Goal: Task Accomplishment & Management: Use online tool/utility

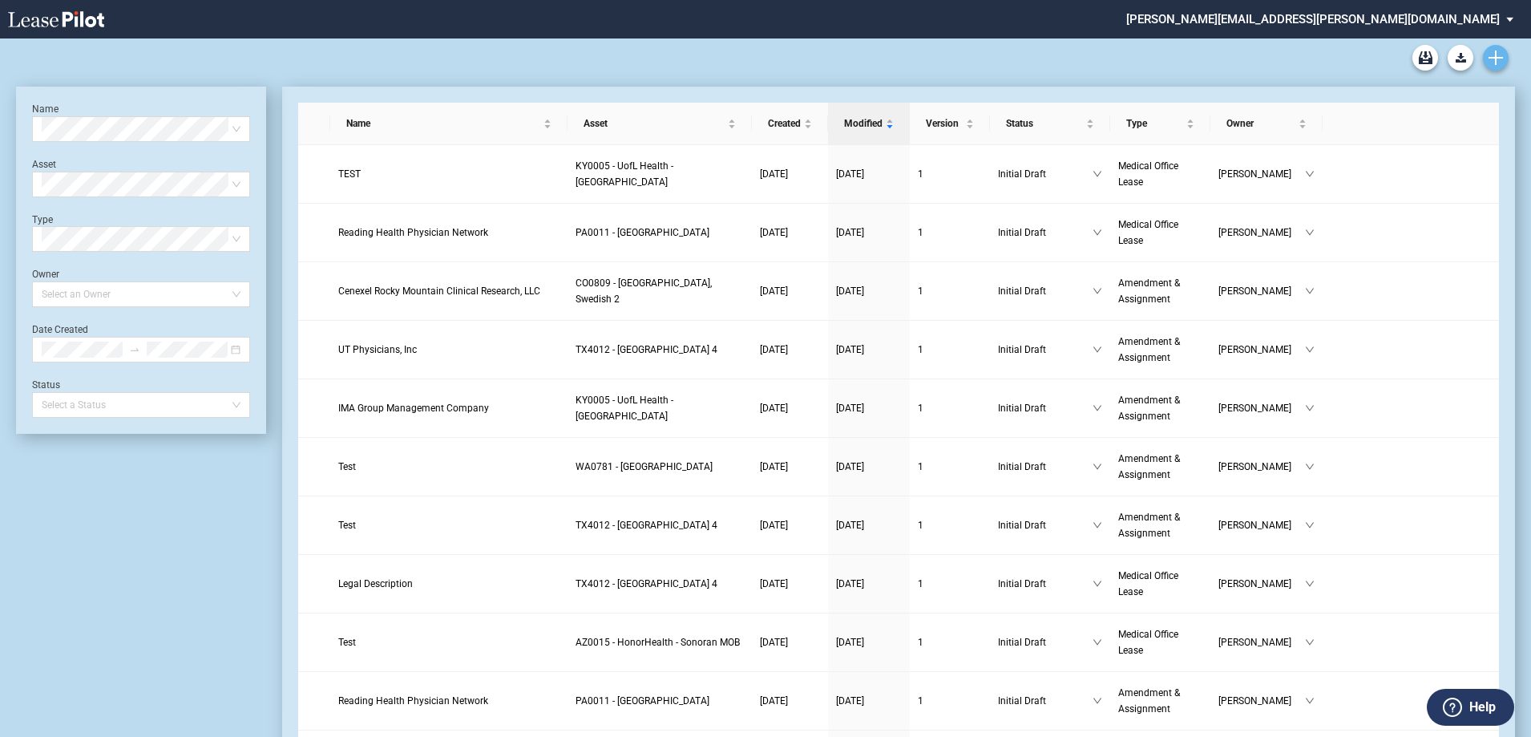
click at [1503, 62] on link "Create new document" at bounding box center [1496, 58] width 26 height 26
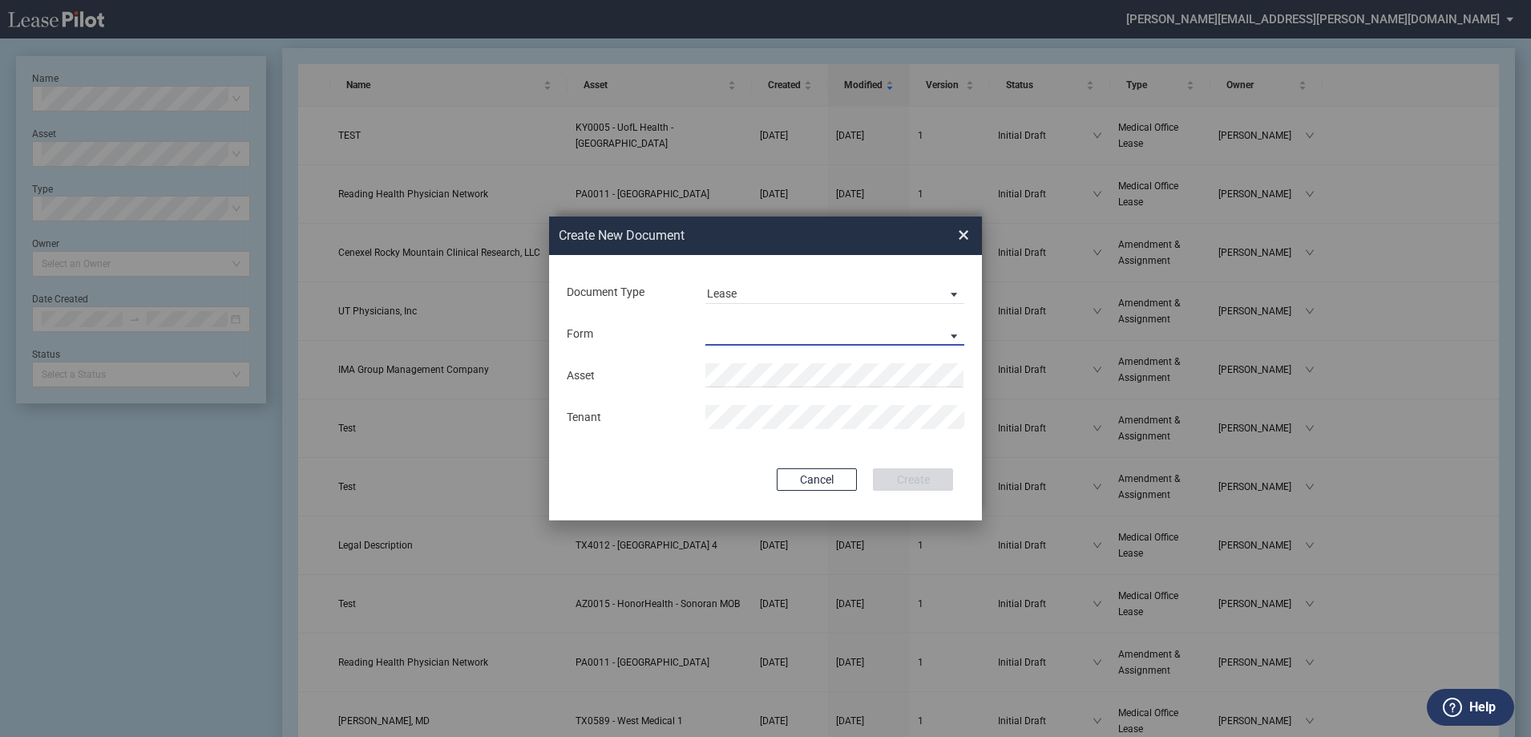
click at [774, 334] on md-select "Medical Office Lease Scottsdale Lease Louisville Lease 1370 Medical Place Lease…" at bounding box center [834, 333] width 259 height 24
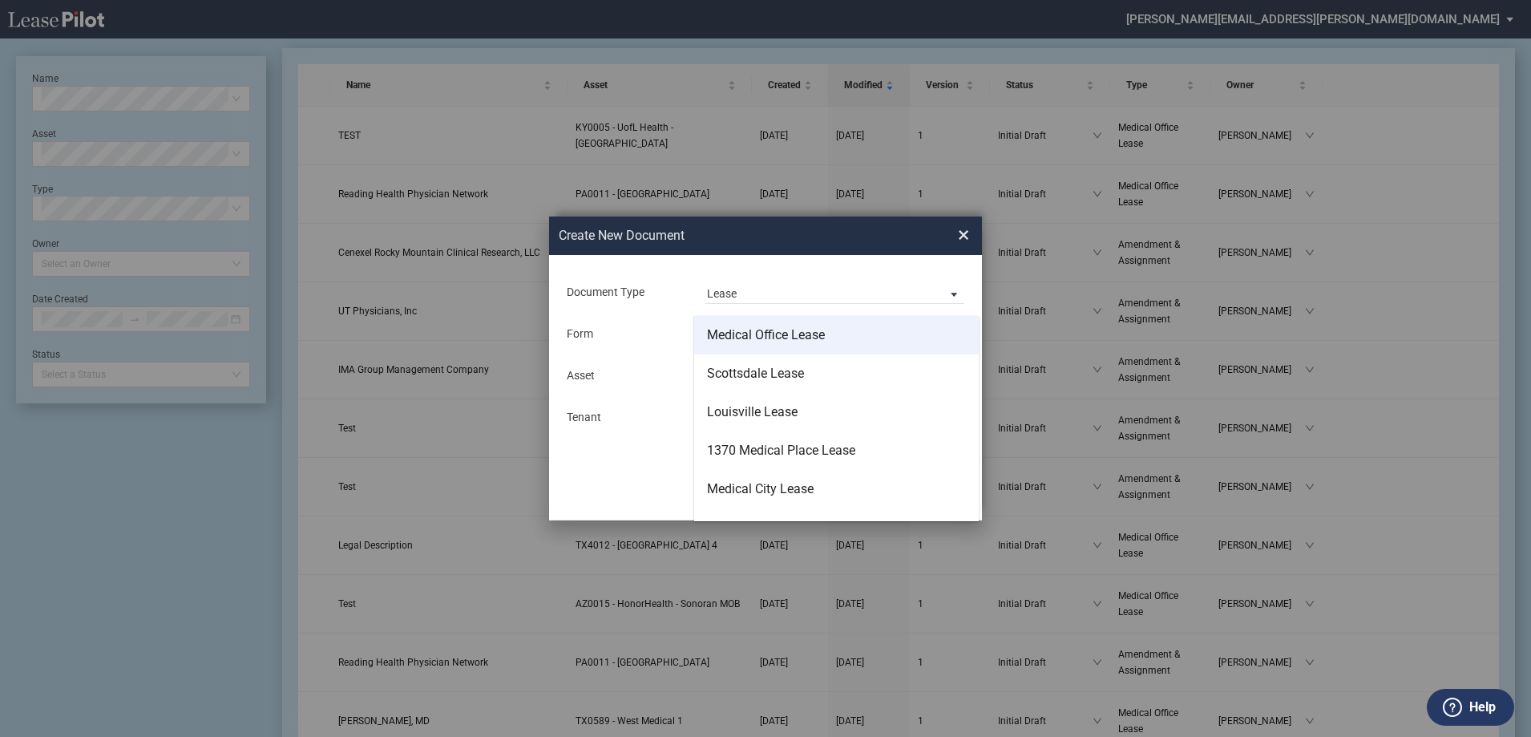
click at [765, 335] on div "Medical Office Lease" at bounding box center [766, 335] width 118 height 18
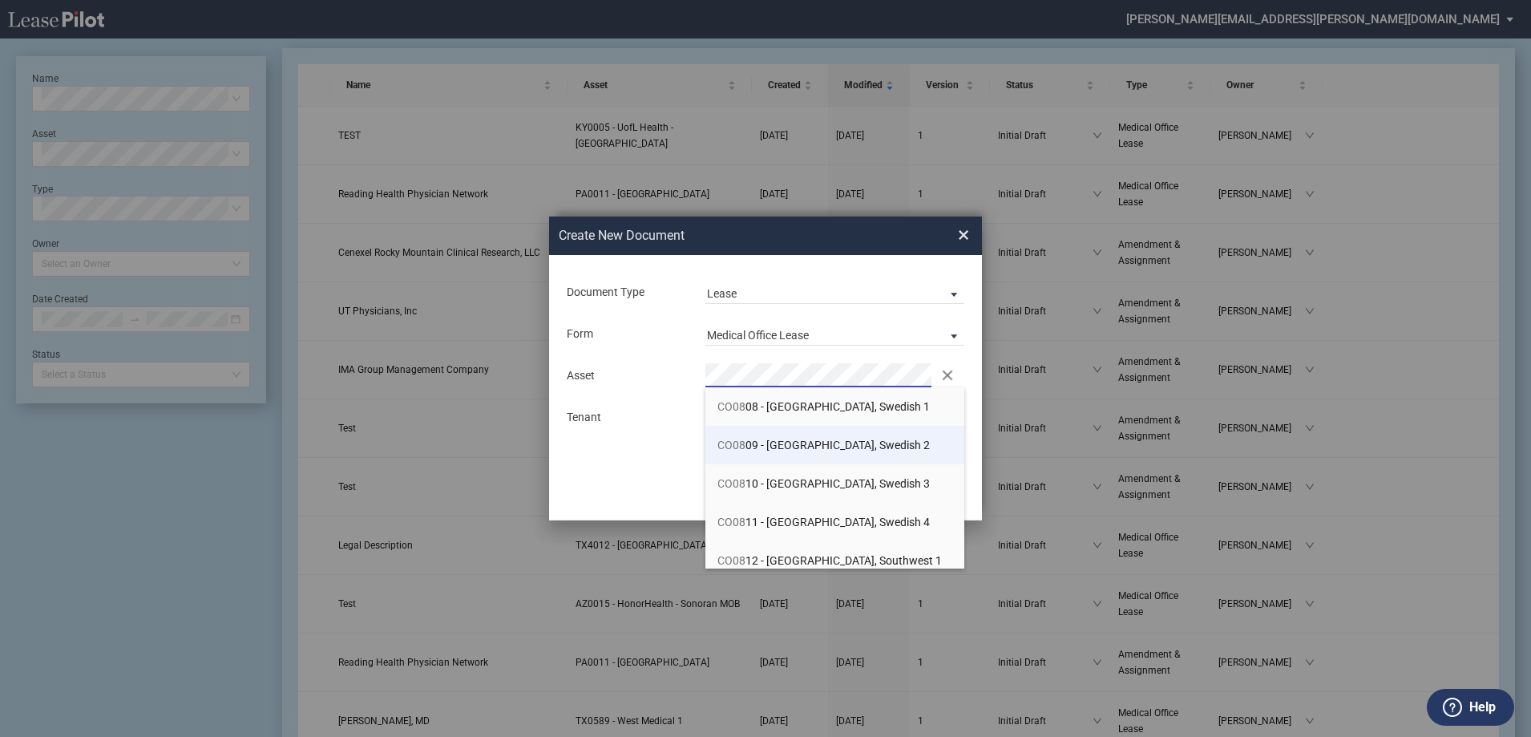
click at [854, 446] on span "CO08 09 - Denver, Swedish 2" at bounding box center [823, 444] width 212 height 13
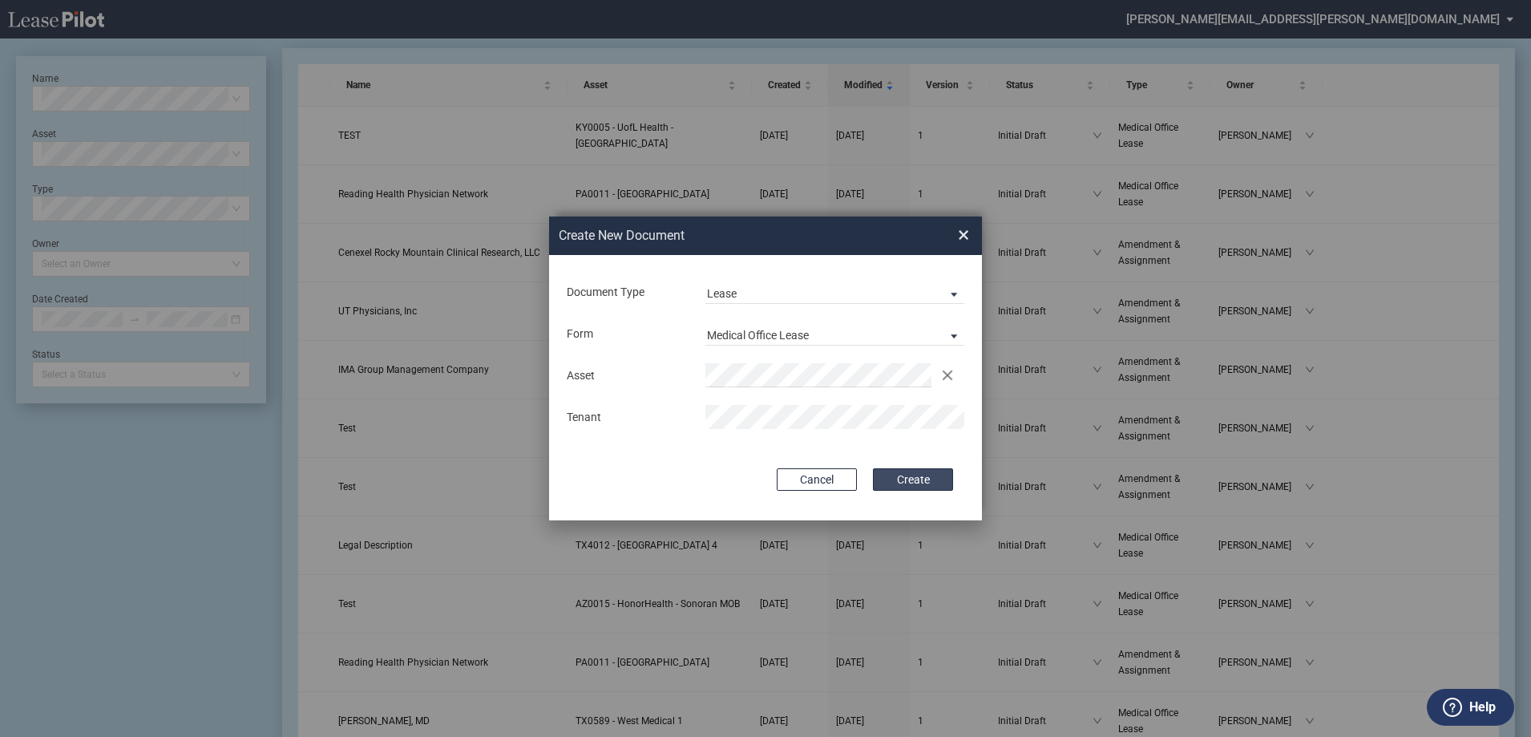
click at [914, 483] on button "Create" at bounding box center [913, 479] width 80 height 22
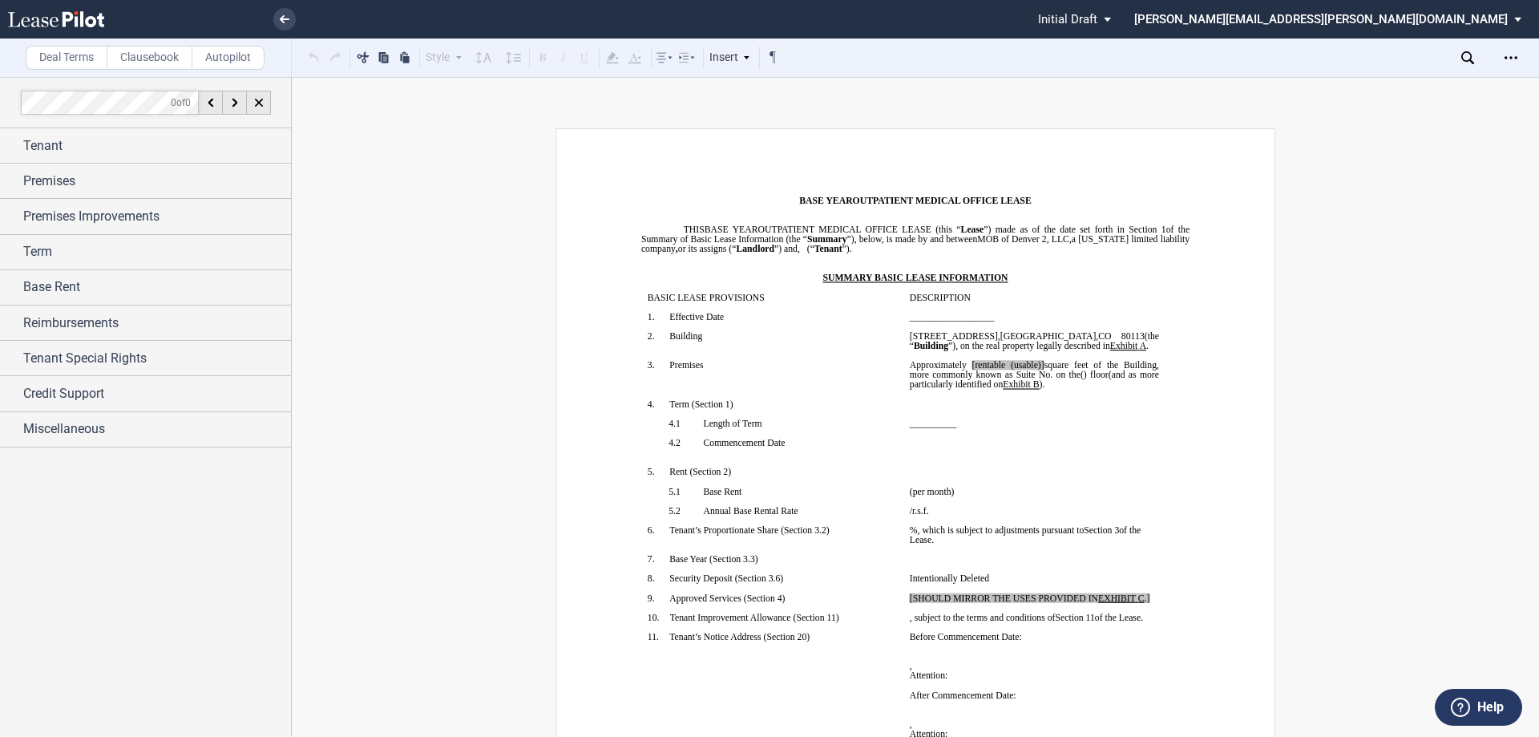
drag, startPoint x: 1337, startPoint y: 216, endPoint x: 1323, endPoint y: 220, distance: 15.0
click at [1469, 60] on use at bounding box center [1467, 57] width 13 height 13
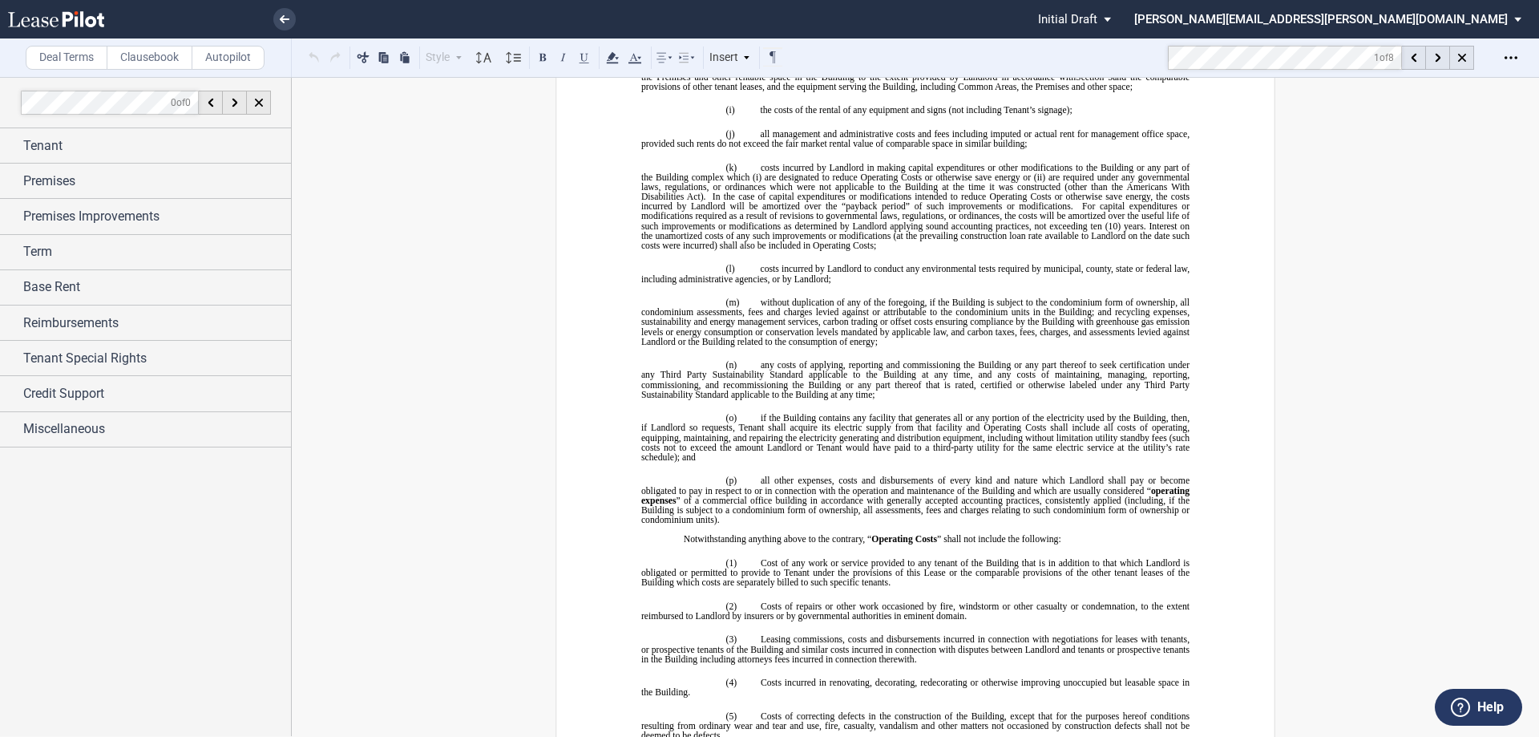
scroll to position [4890, 0]
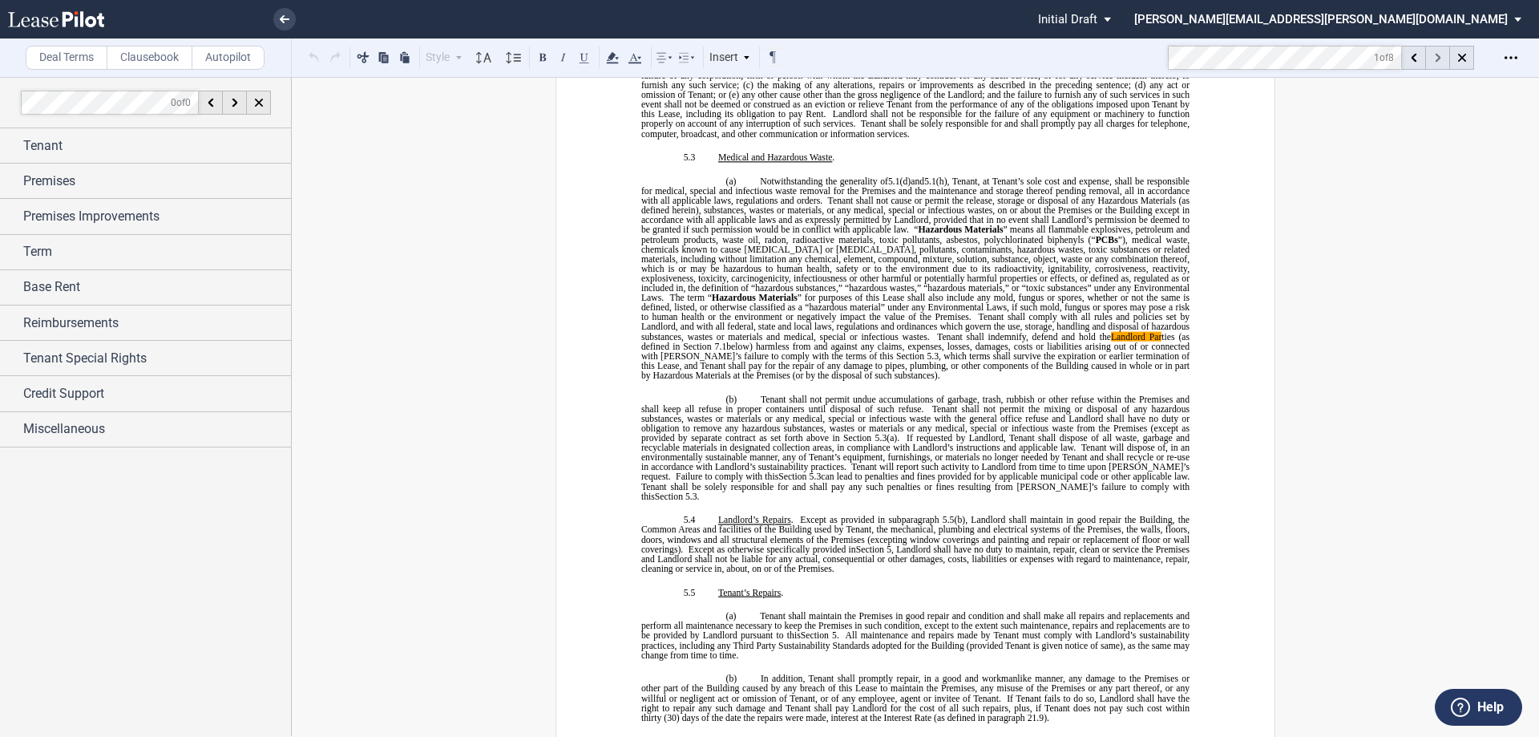
click at [1439, 54] on icon at bounding box center [1438, 58] width 6 height 9
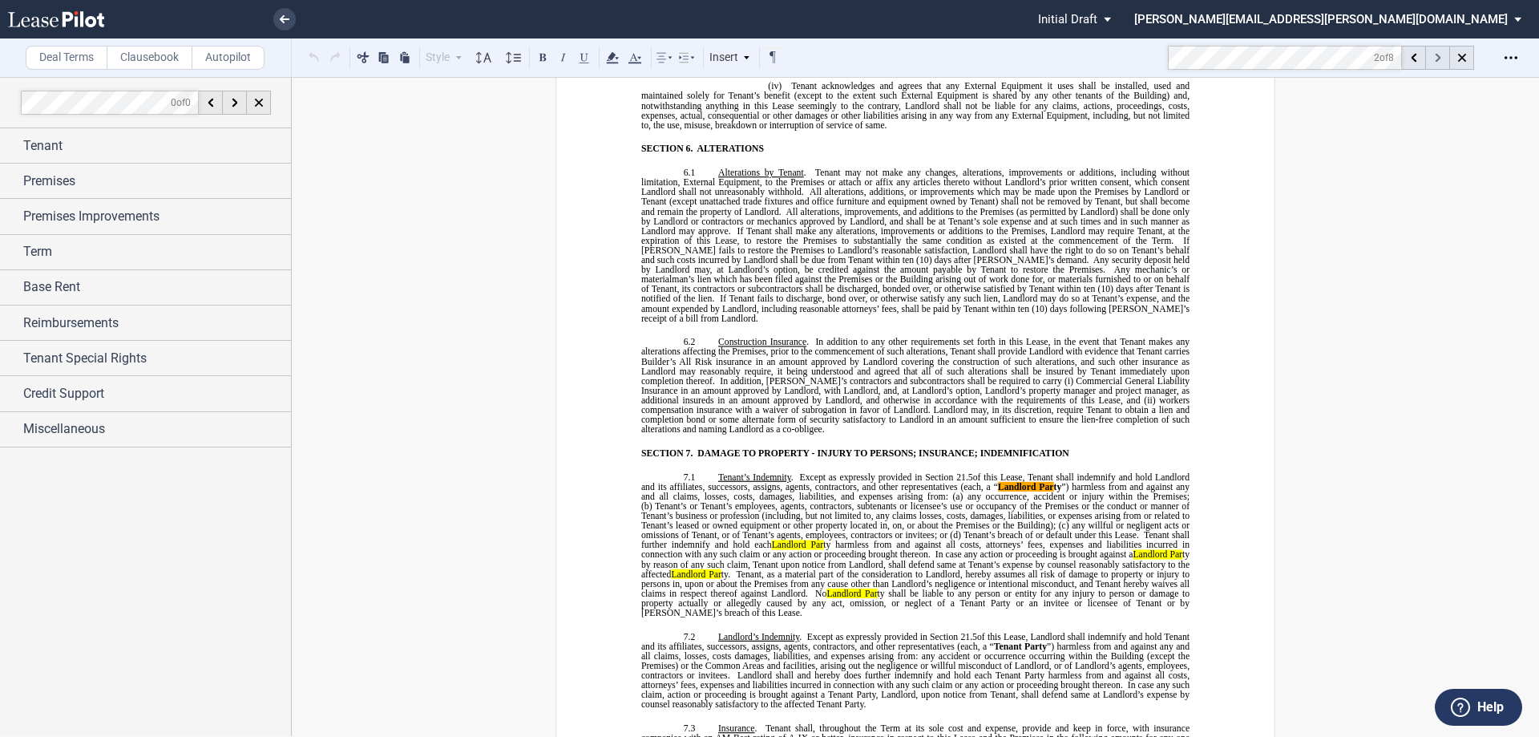
scroll to position [5965, 0]
